Goal: Check status: Check status

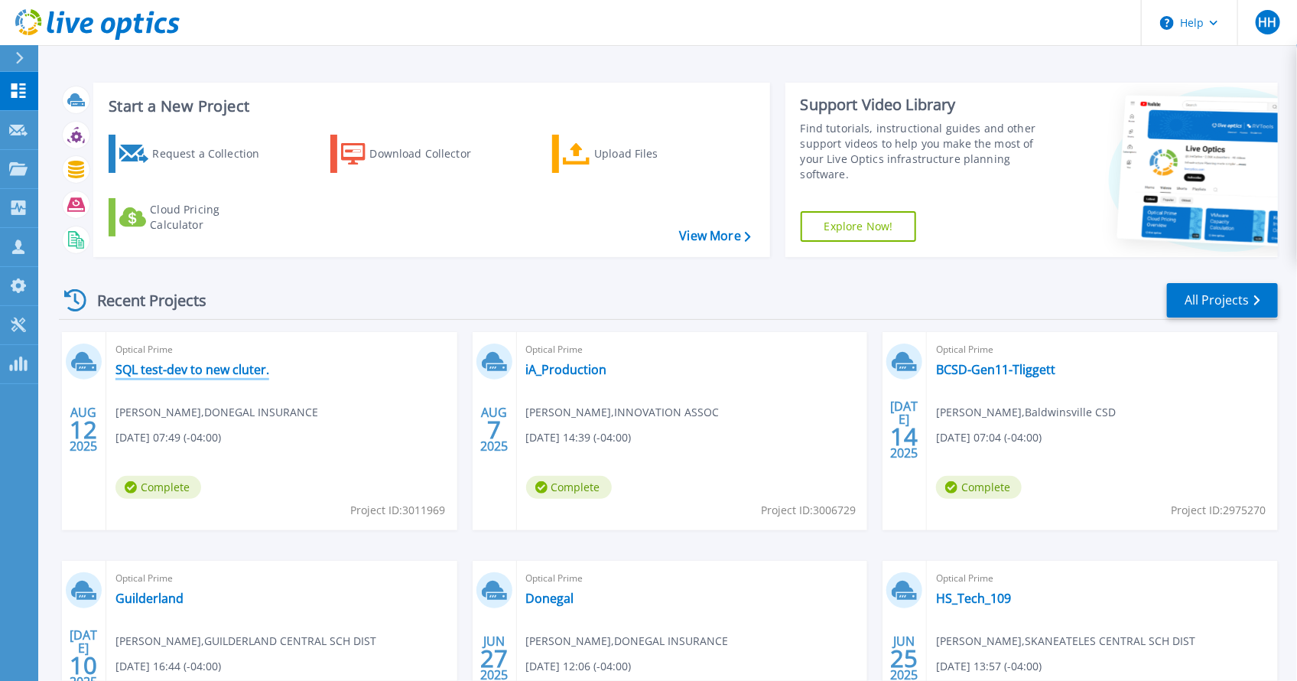
click at [232, 377] on link "SQL test-dev to new cluter." at bounding box center [193, 369] width 154 height 15
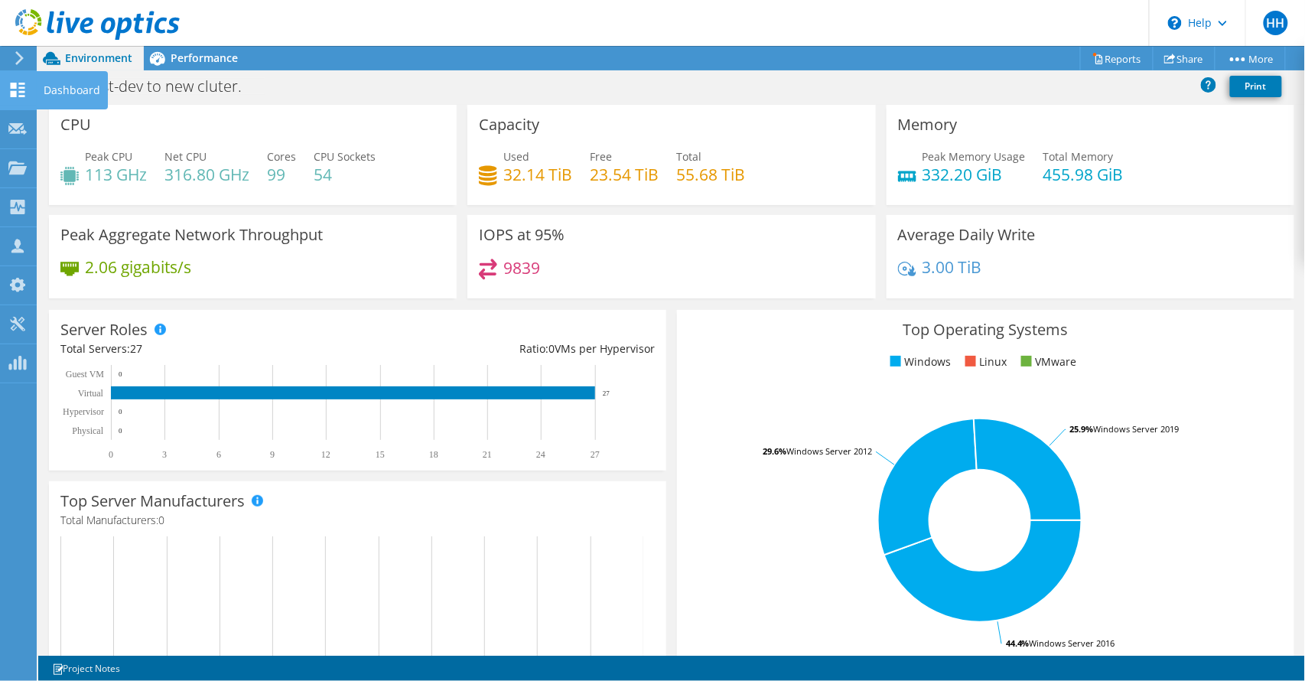
click at [20, 96] on icon at bounding box center [17, 90] width 18 height 15
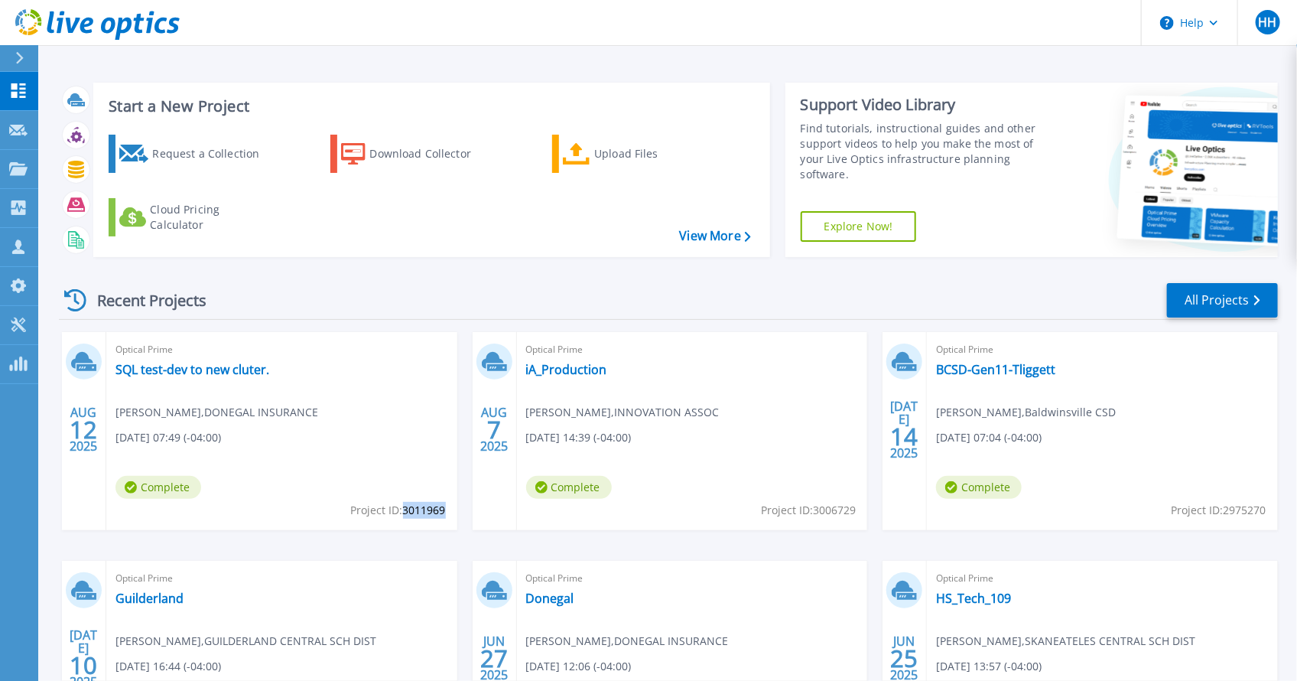
drag, startPoint x: 404, startPoint y: 522, endPoint x: 437, endPoint y: 519, distance: 33.0
click at [443, 519] on span "Project ID: 3011969" at bounding box center [398, 510] width 95 height 17
copy span "3011969"
click at [237, 377] on link "SQL test-dev to new cluter." at bounding box center [193, 369] width 154 height 15
